Goal: Transaction & Acquisition: Purchase product/service

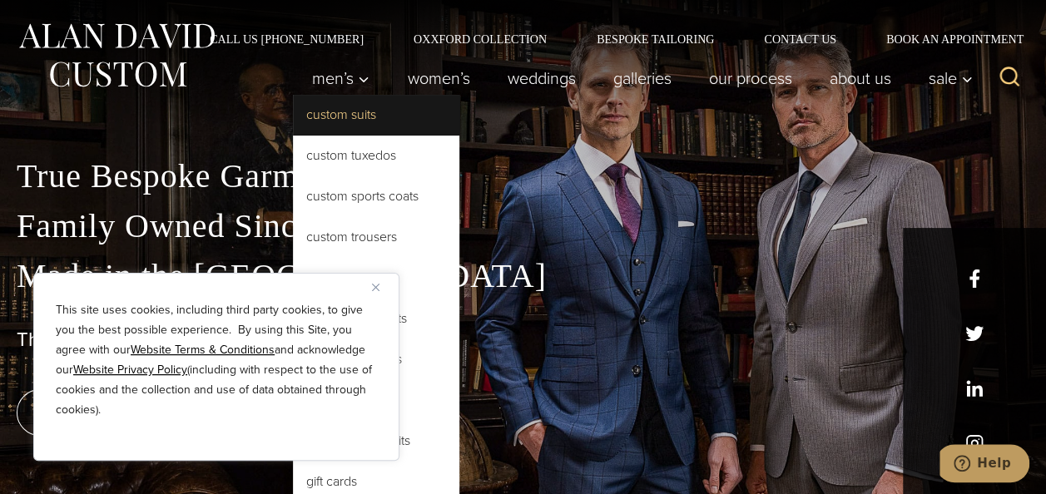
click at [345, 114] on link "Custom Suits" at bounding box center [376, 115] width 166 height 40
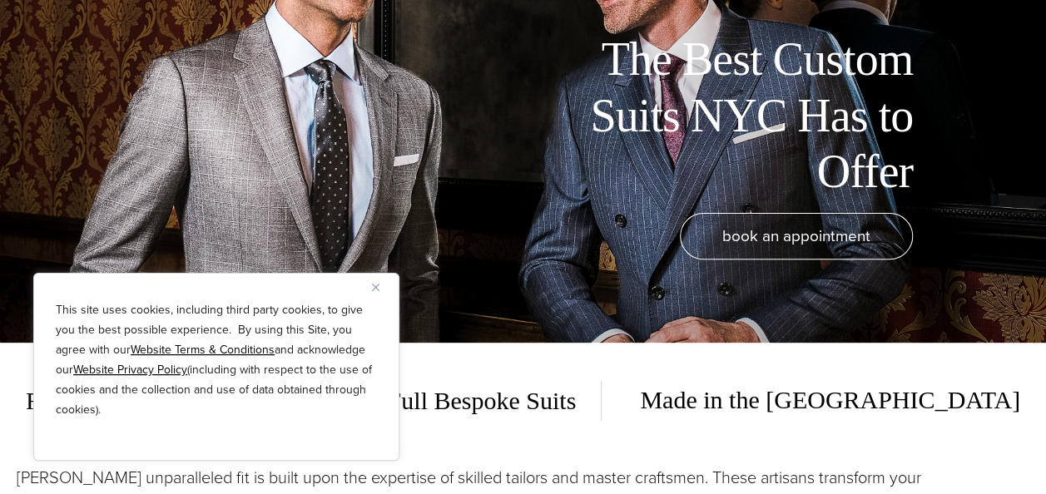
scroll to position [166, 0]
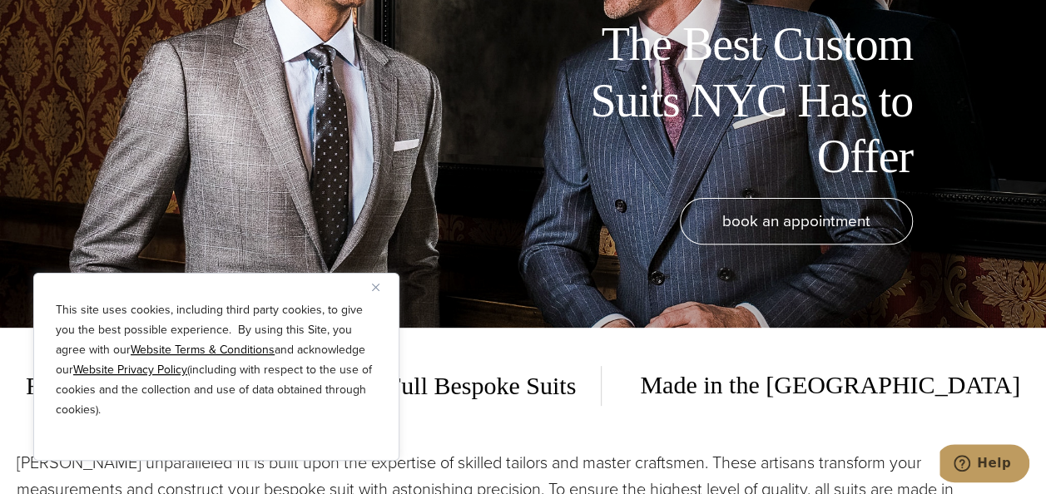
click at [378, 285] on img "Close" at bounding box center [375, 287] width 7 height 7
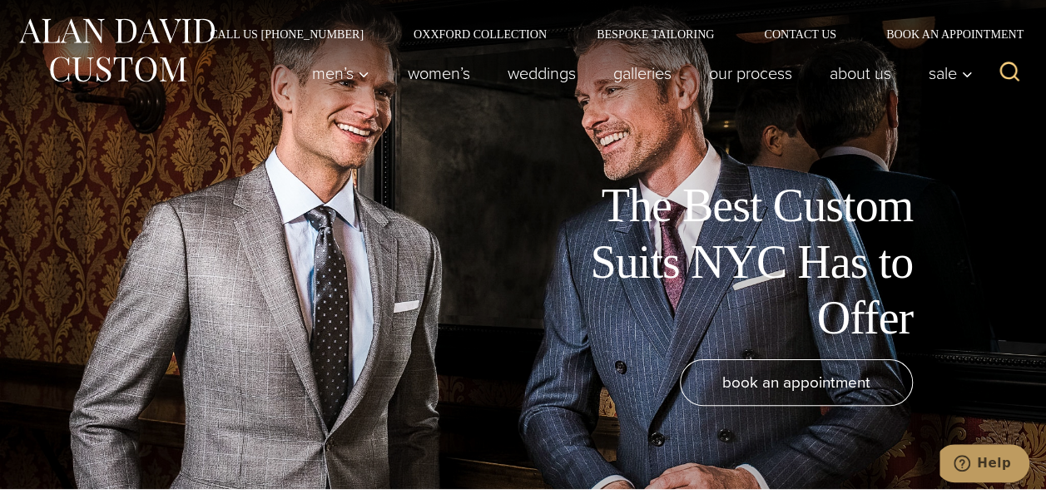
scroll to position [0, 0]
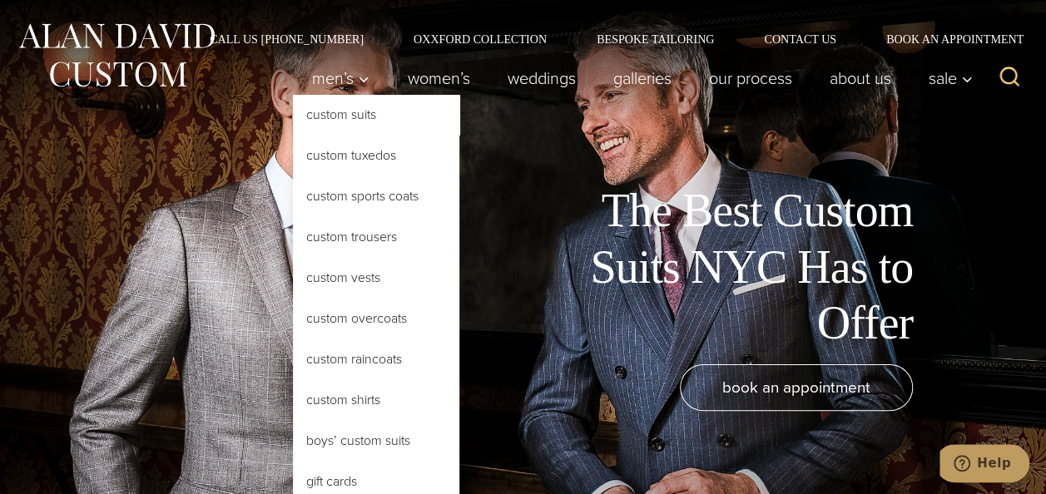
click at [333, 115] on link "Custom Suits" at bounding box center [376, 115] width 166 height 40
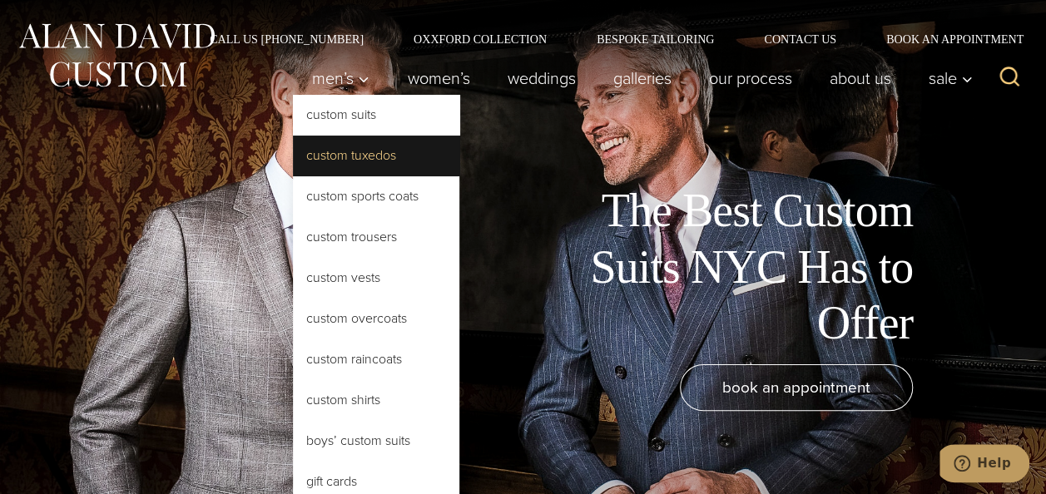
click at [346, 160] on link "Custom Tuxedos" at bounding box center [376, 156] width 166 height 40
